Goal: Task Accomplishment & Management: Manage account settings

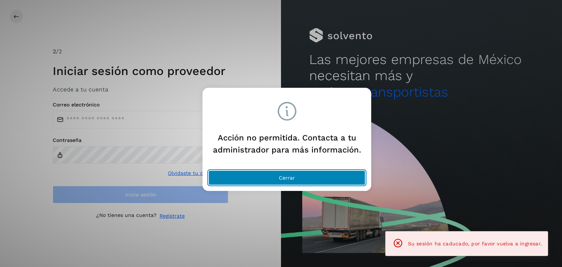
click at [325, 184] on button "Cerrar" at bounding box center [287, 178] width 157 height 15
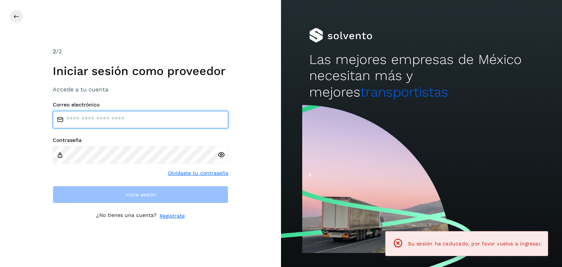
click at [119, 115] on input "email" at bounding box center [141, 120] width 176 height 18
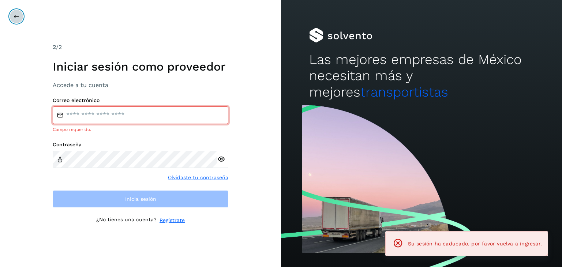
drag, startPoint x: 22, startPoint y: 14, endPoint x: 26, endPoint y: 16, distance: 5.0
click at [22, 14] on button at bounding box center [17, 17] width 14 height 14
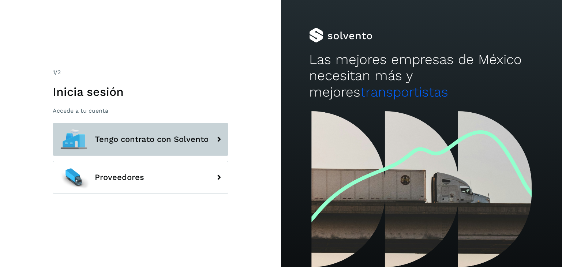
click at [136, 135] on span "Tengo contrato con Solvento" at bounding box center [152, 139] width 114 height 9
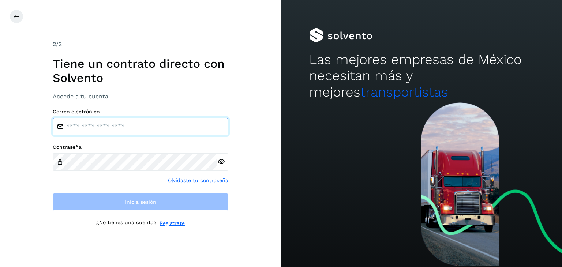
click at [141, 123] on input "email" at bounding box center [141, 127] width 176 height 18
type input "**********"
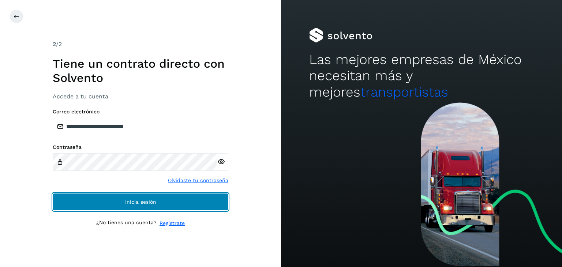
click at [202, 209] on button "Inicia sesión" at bounding box center [141, 202] width 176 height 18
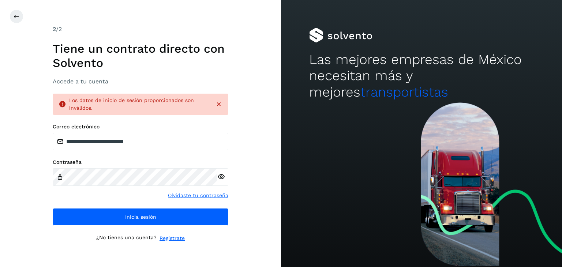
click at [223, 178] on icon at bounding box center [221, 177] width 8 height 8
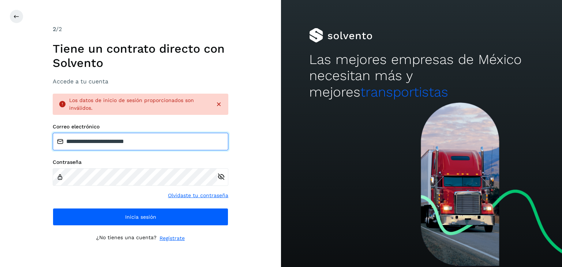
click at [160, 141] on input "**********" at bounding box center [141, 142] width 176 height 18
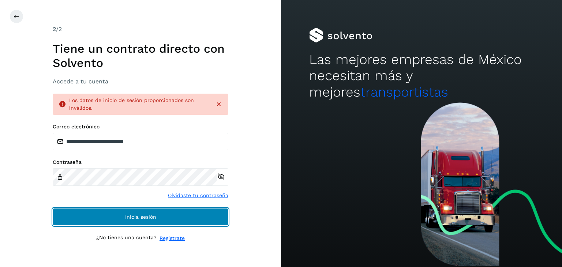
click at [198, 216] on button "Inicia sesión" at bounding box center [141, 217] width 176 height 18
click at [197, 216] on button "Inicia sesión" at bounding box center [141, 217] width 176 height 18
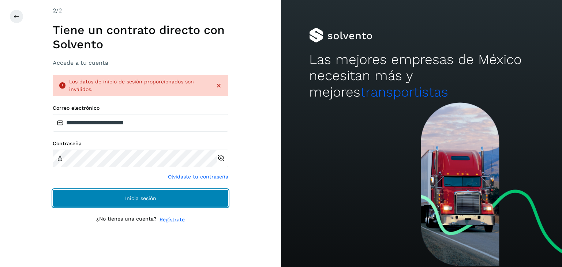
click at [164, 201] on button "Inicia sesión" at bounding box center [141, 199] width 176 height 18
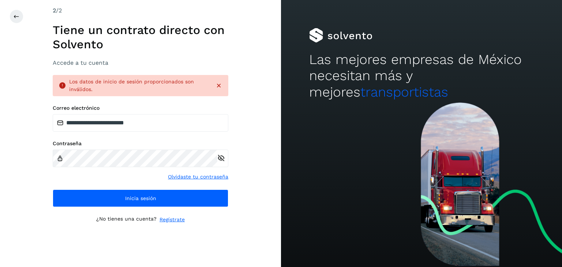
click at [214, 176] on link "Olvidaste tu contraseña" at bounding box center [198, 177] width 60 height 8
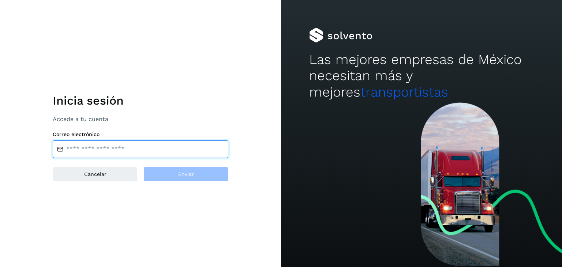
click at [100, 148] on input "email" at bounding box center [141, 150] width 176 height 18
type input "**********"
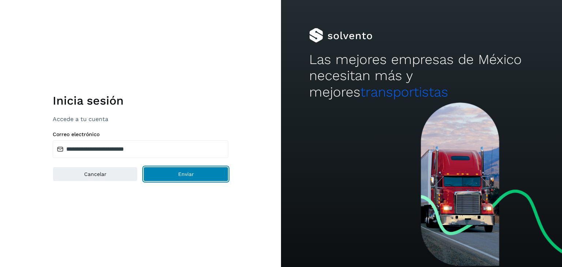
click at [183, 167] on button "Enviar" at bounding box center [185, 174] width 85 height 15
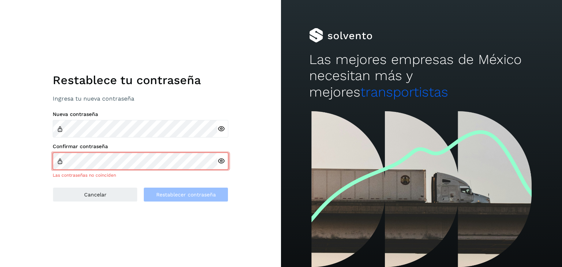
click at [218, 128] on icon at bounding box center [221, 129] width 8 height 8
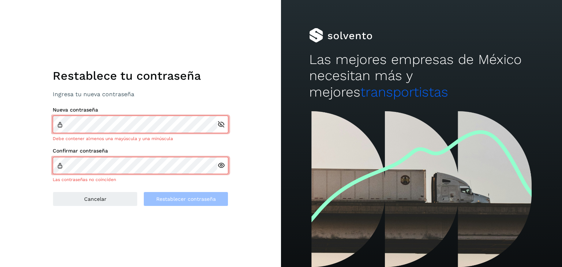
click at [150, 159] on div "Confirmar contraseña Las contraseñas no coinciden" at bounding box center [141, 165] width 176 height 35
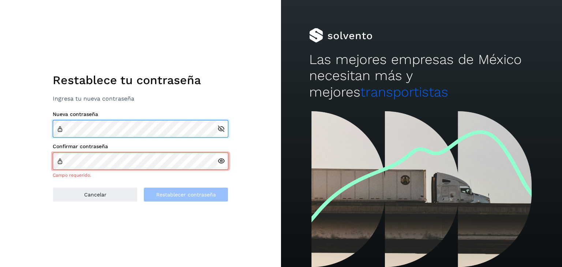
drag, startPoint x: 154, startPoint y: 154, endPoint x: 61, endPoint y: 131, distance: 95.2
click at [61, 131] on div "Nueva contraseña" at bounding box center [141, 124] width 176 height 26
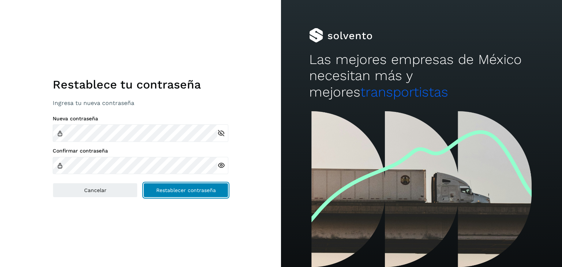
click at [204, 193] on span "Restablecer contraseña" at bounding box center [186, 190] width 60 height 5
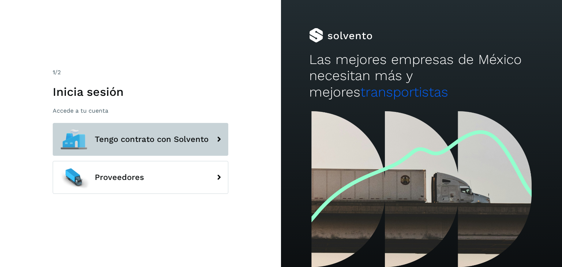
drag, startPoint x: 195, startPoint y: 144, endPoint x: 189, endPoint y: 144, distance: 6.2
click at [195, 144] on span "Tengo contrato con Solvento" at bounding box center [152, 139] width 114 height 9
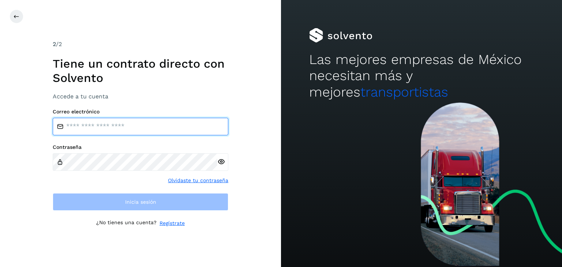
click at [161, 122] on input "email" at bounding box center [141, 127] width 176 height 18
type input "**********"
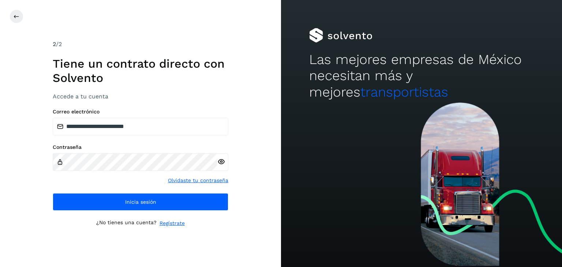
click at [220, 160] on icon at bounding box center [221, 162] width 8 height 8
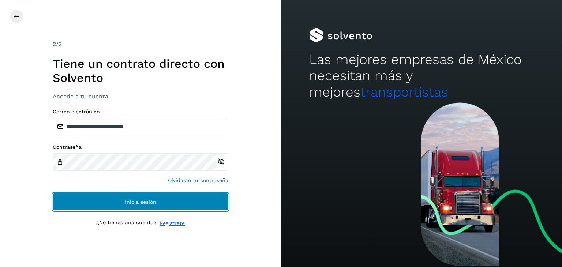
click at [205, 200] on button "Inicia sesión" at bounding box center [141, 202] width 176 height 18
